Goal: Answer question/provide support: Answer question/provide support

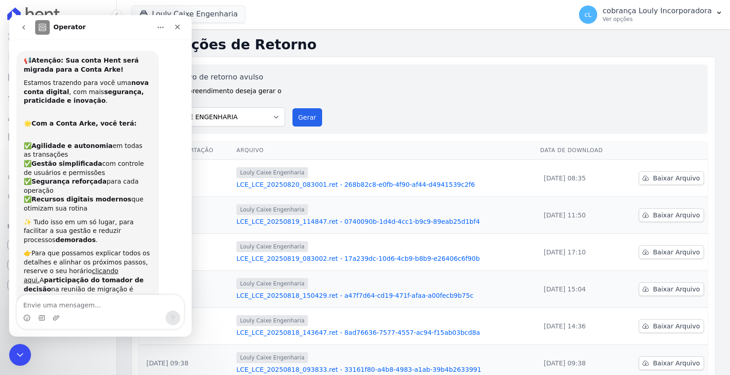
scroll to position [318, 0]
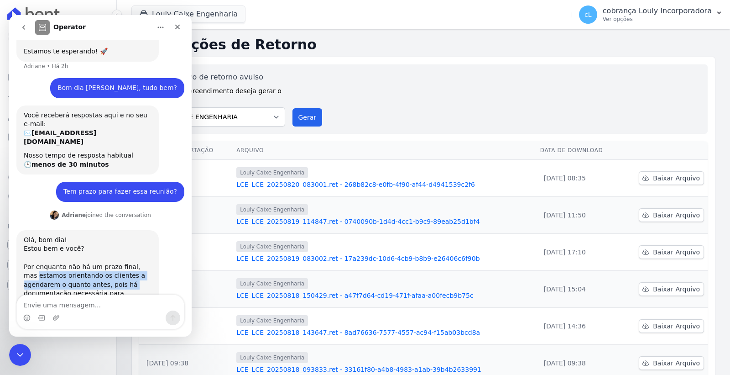
drag, startPoint x: 24, startPoint y: 239, endPoint x: 93, endPoint y: 246, distance: 69.2
click at [93, 246] on div "Estou bem e você? Por enquanto não há um prazo final, mas estamos orientando os…" at bounding box center [88, 280] width 128 height 72
click at [174, 241] on div "Olá, bom dia! Estou bem e você? Por enquanto não há um prazo final, mas estamos…" at bounding box center [100, 285] width 168 height 111
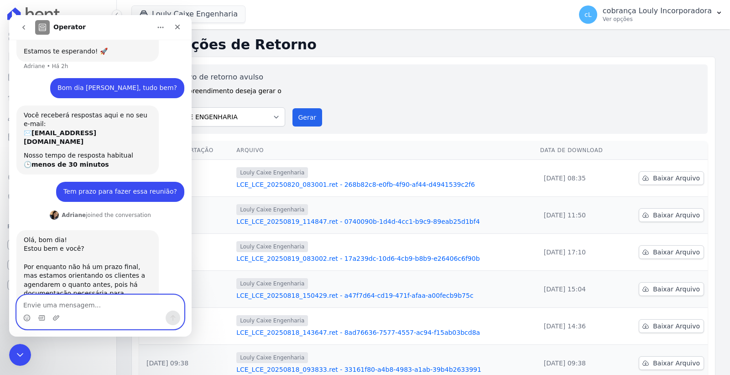
click at [96, 298] on textarea "Envie uma mensagem..." at bounding box center [100, 303] width 167 height 16
type textarea "Obrigada."
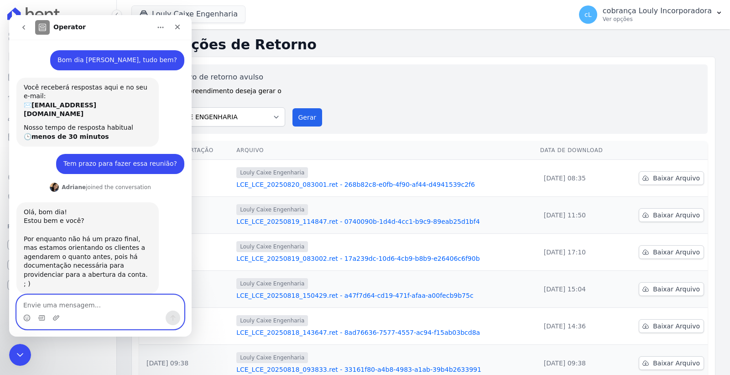
scroll to position [346, 0]
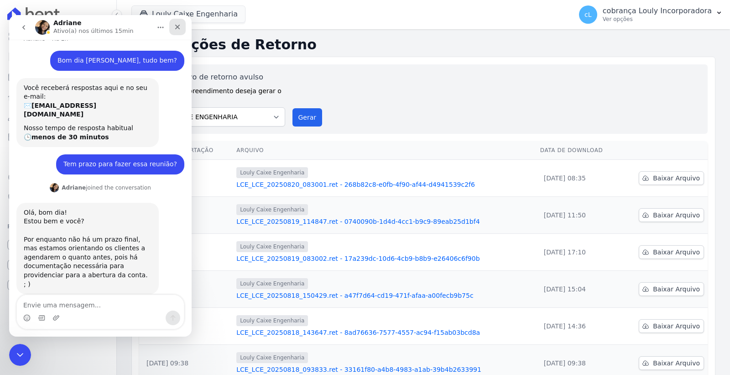
click at [178, 26] on icon "Fechar" at bounding box center [177, 26] width 7 height 7
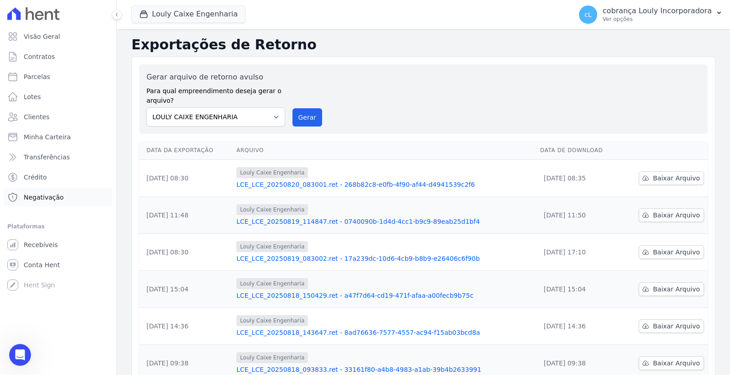
scroll to position [336, 0]
click at [56, 79] on link "Parcelas" at bounding box center [58, 77] width 109 height 18
select select
